Goal: Information Seeking & Learning: Learn about a topic

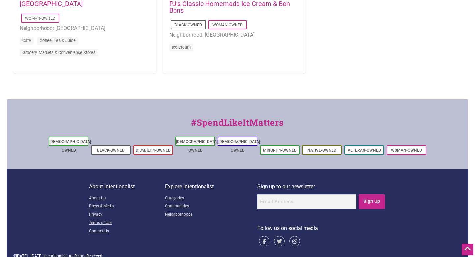
scroll to position [746, 0]
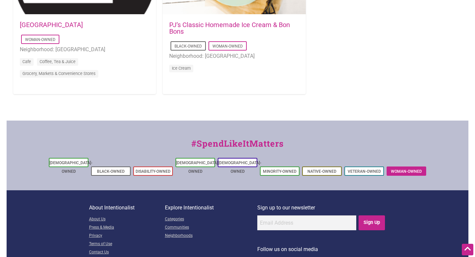
click at [396, 169] on link "Woman-Owned" at bounding box center [406, 171] width 31 height 5
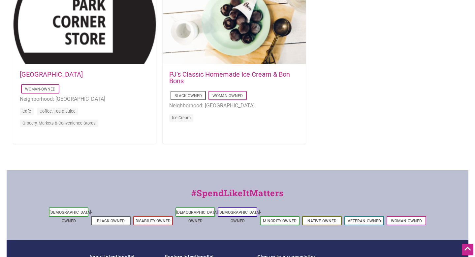
scroll to position [665, 0]
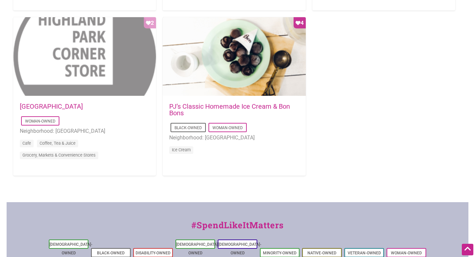
click at [50, 49] on div "Favorite Count 2" at bounding box center [84, 56] width 143 height 79
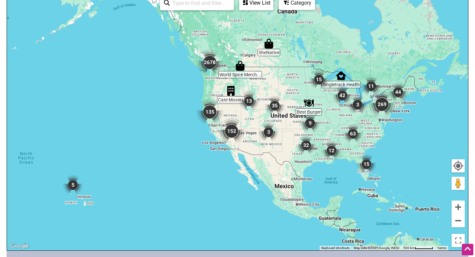
scroll to position [320, 0]
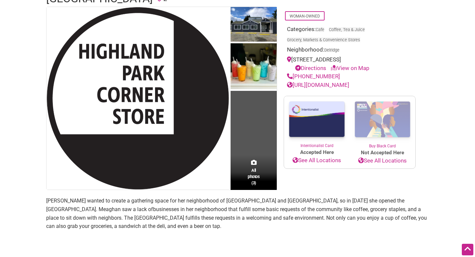
scroll to position [114, 0]
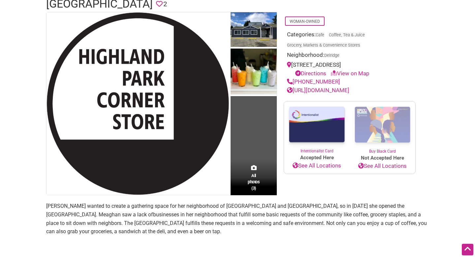
click at [255, 130] on td "All photos (3)" at bounding box center [254, 103] width 46 height 183
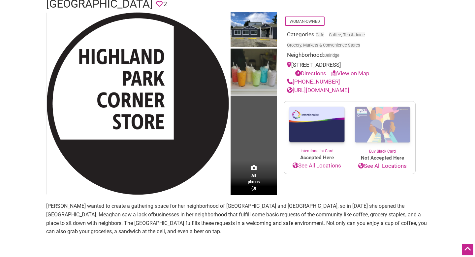
click at [254, 82] on img at bounding box center [254, 73] width 46 height 48
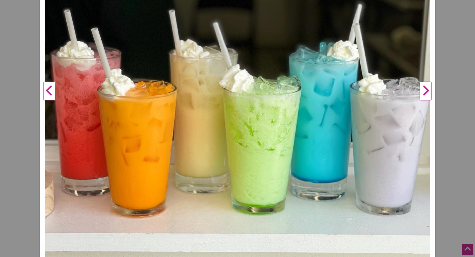
scroll to position [166, 0]
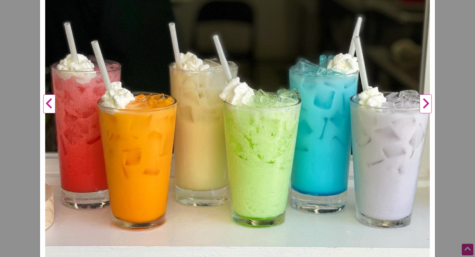
click at [428, 101] on button "Next" at bounding box center [426, 104] width 18 height 390
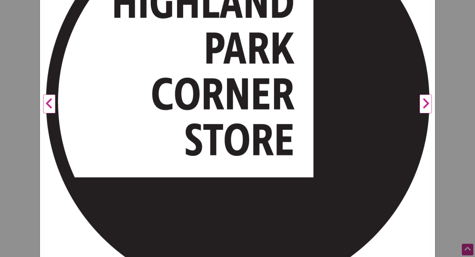
click at [428, 101] on button "Next" at bounding box center [426, 104] width 18 height 390
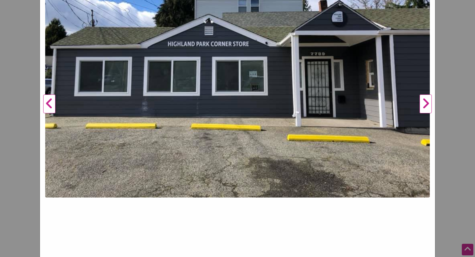
click at [428, 101] on button "Next" at bounding box center [426, 104] width 18 height 390
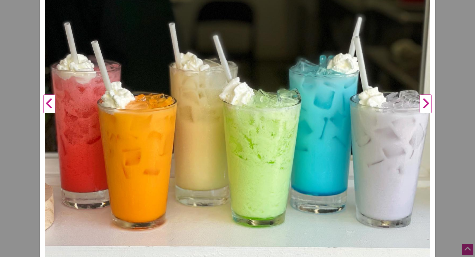
click at [428, 101] on button "Next" at bounding box center [426, 104] width 18 height 390
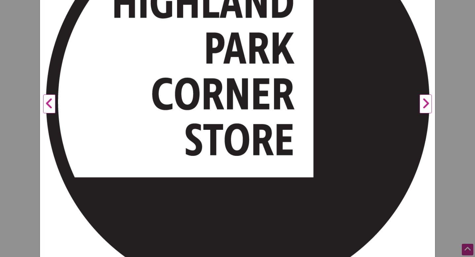
click at [454, 73] on div "Highland Park Corner Store Previous Next 1 2 3 ×" at bounding box center [237, 128] width 475 height 257
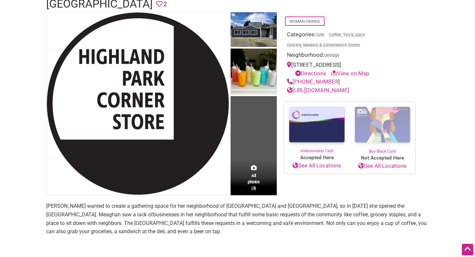
click at [350, 90] on link "https://www.highlandparkcornerstore.com/" at bounding box center [318, 90] width 62 height 7
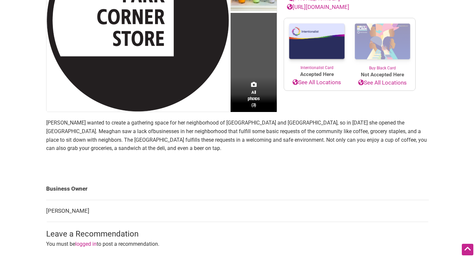
scroll to position [99, 0]
